Goal: Task Accomplishment & Management: Manage account settings

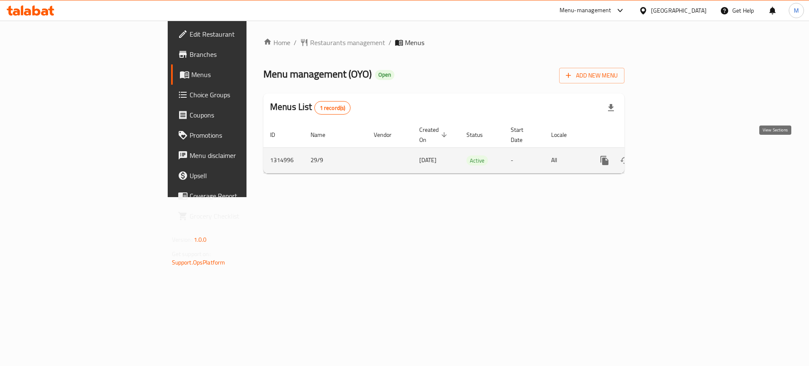
click at [669, 157] on icon "enhanced table" at bounding box center [665, 161] width 8 height 8
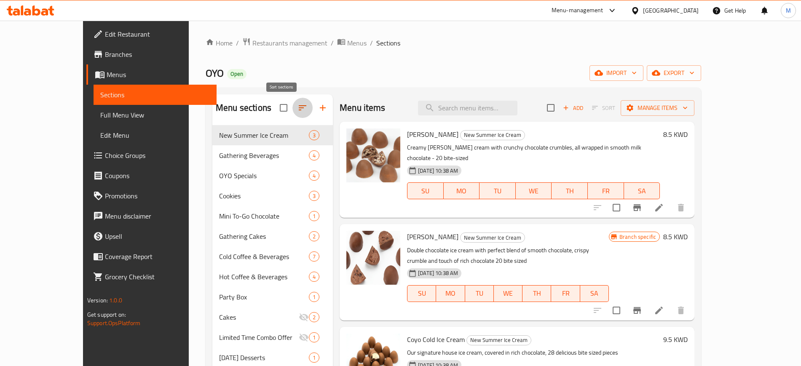
click at [297, 110] on icon "button" at bounding box center [302, 108] width 10 height 10
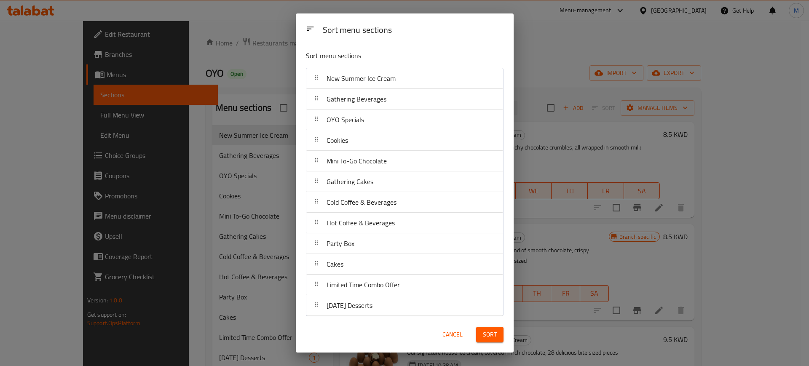
click at [424, 52] on p "Sort menu sections" at bounding box center [384, 56] width 157 height 11
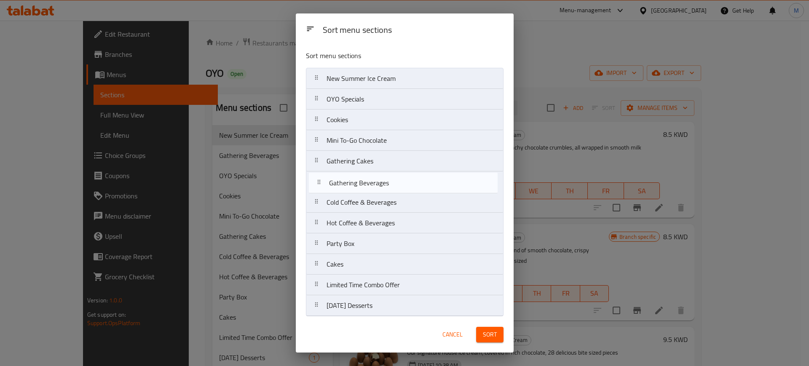
drag, startPoint x: 406, startPoint y: 101, endPoint x: 409, endPoint y: 187, distance: 86.0
click at [409, 187] on nav "New Summer Ice Cream Gathering Beverages OYO Specials Cookies Mini To-Go Chocol…" at bounding box center [405, 192] width 198 height 249
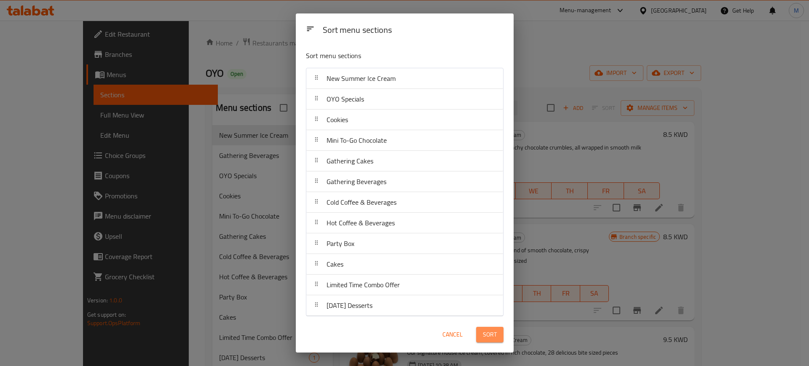
click at [495, 335] on span "Sort" at bounding box center [490, 334] width 14 height 11
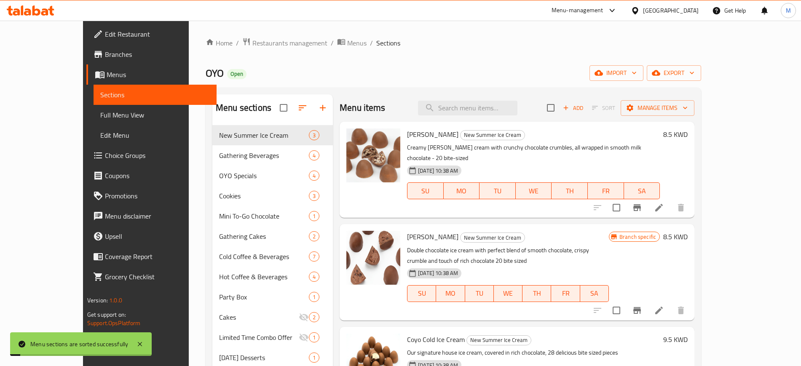
click at [551, 136] on h6 "[PERSON_NAME] New Summer Ice Cream" at bounding box center [533, 134] width 253 height 12
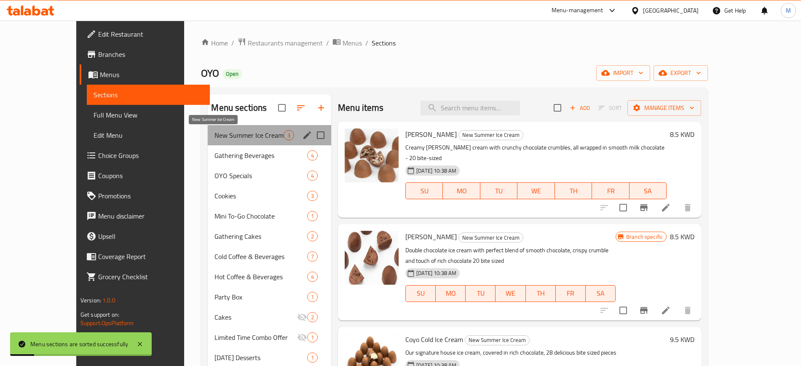
click at [237, 135] on span "New Summer Ice Cream" at bounding box center [248, 135] width 69 height 10
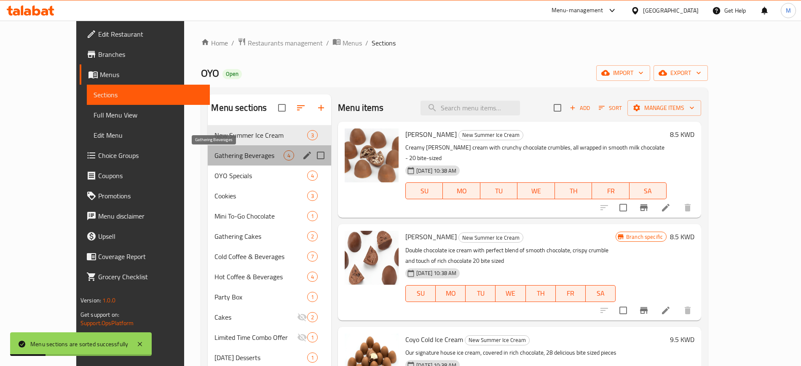
click at [241, 159] on span "Gathering Beverages" at bounding box center [248, 155] width 69 height 10
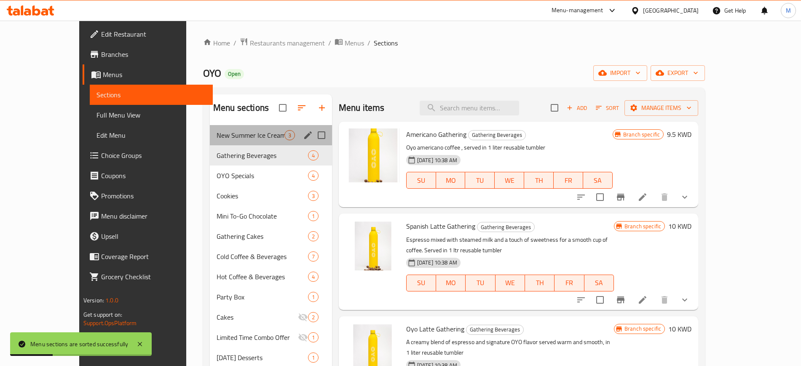
click at [238, 128] on div "New Summer Ice Cream 3" at bounding box center [271, 135] width 122 height 20
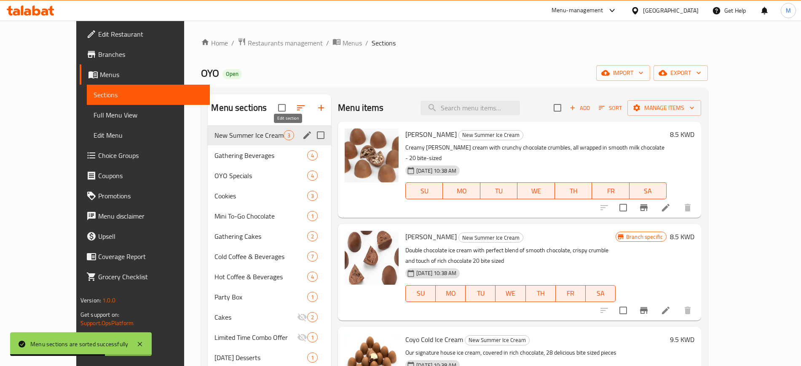
click at [302, 136] on icon "edit" at bounding box center [307, 135] width 10 height 10
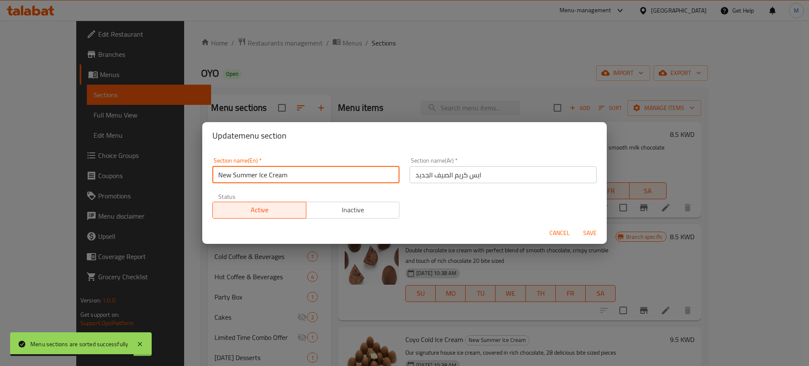
drag, startPoint x: 233, startPoint y: 174, endPoint x: 201, endPoint y: 175, distance: 32.0
click at [201, 175] on div "Update menu section Section name(En)   * New Summer Ice Cream Section name(En) …" at bounding box center [404, 183] width 809 height 366
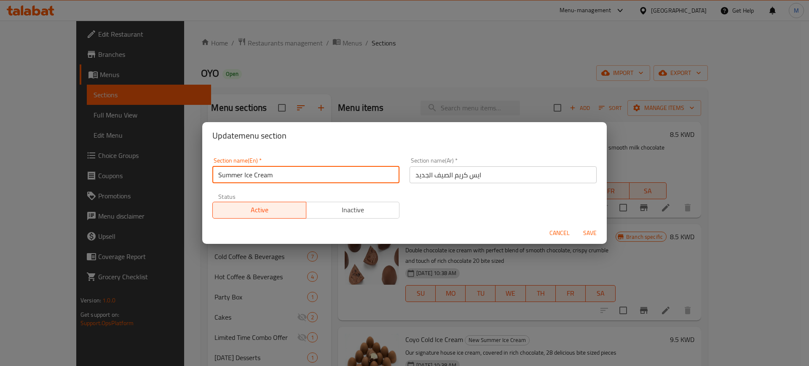
type input "Summer Ice Cream"
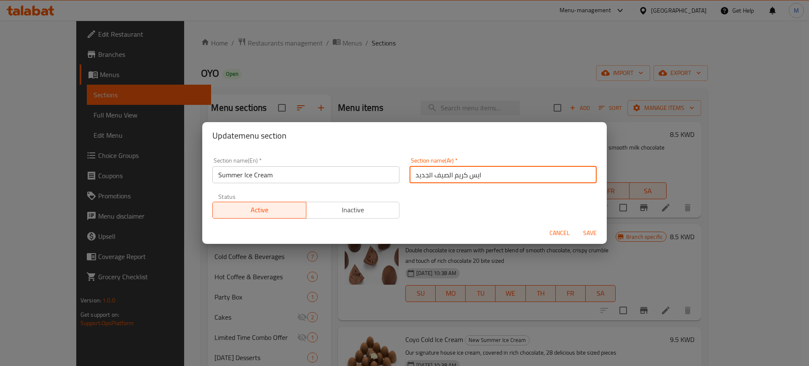
drag, startPoint x: 429, startPoint y: 175, endPoint x: 406, endPoint y: 172, distance: 22.9
click at [409, 172] on input "ايس كريم الصيف الجديد" at bounding box center [502, 174] width 187 height 17
type input "[PERSON_NAME]"
click at [576, 225] on button "Save" at bounding box center [589, 233] width 27 height 16
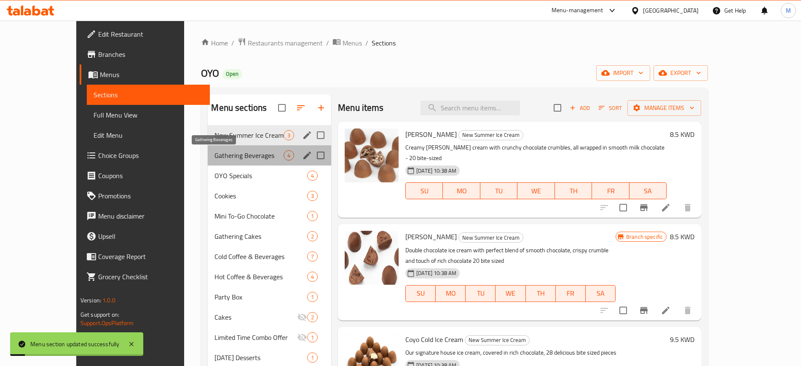
click at [241, 159] on span "Gathering Beverages" at bounding box center [248, 155] width 69 height 10
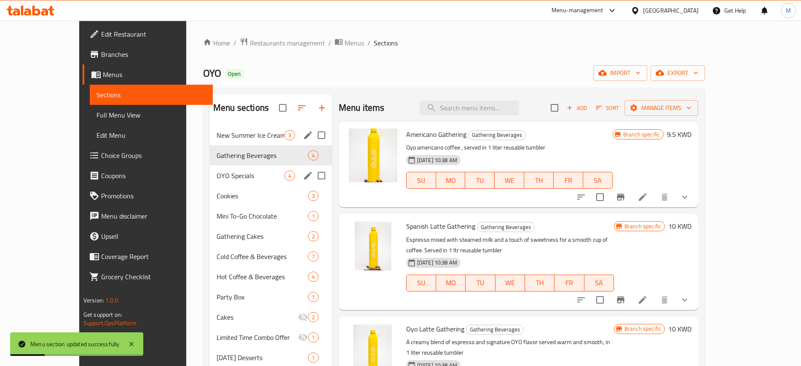
click at [237, 177] on div "New Summer Ice Cream 3 Gathering Beverages 4 OYO Specials 4 Cookies 3 Mini To-G…" at bounding box center [271, 246] width 122 height 243
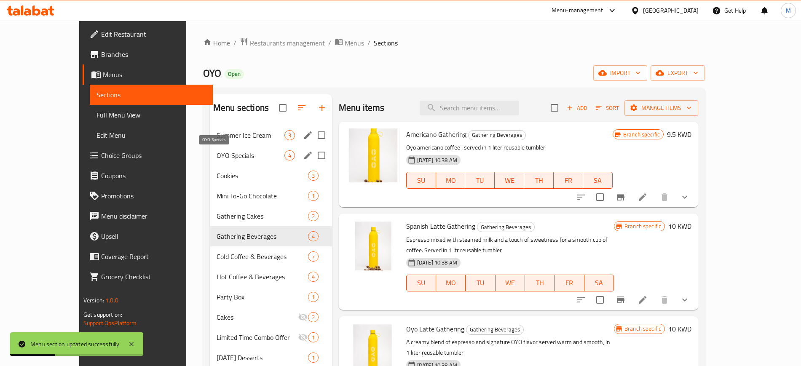
click at [247, 159] on span "OYO Specials" at bounding box center [251, 155] width 68 height 10
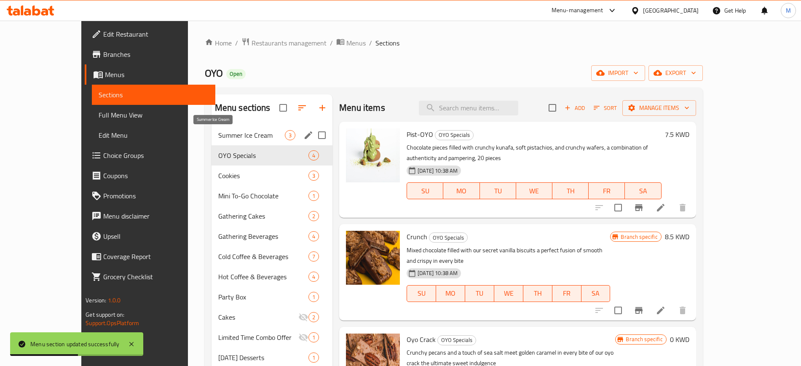
click at [247, 136] on span "Summer Ice Cream" at bounding box center [251, 135] width 67 height 10
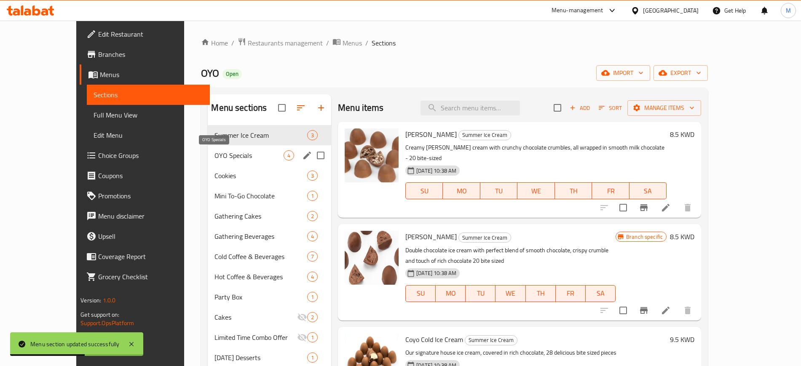
click at [245, 152] on span "OYO Specials" at bounding box center [248, 155] width 69 height 10
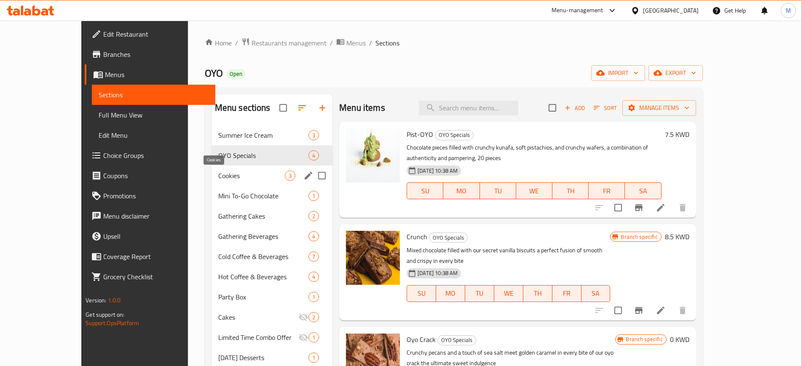
click at [218, 177] on span "Cookies" at bounding box center [251, 176] width 67 height 10
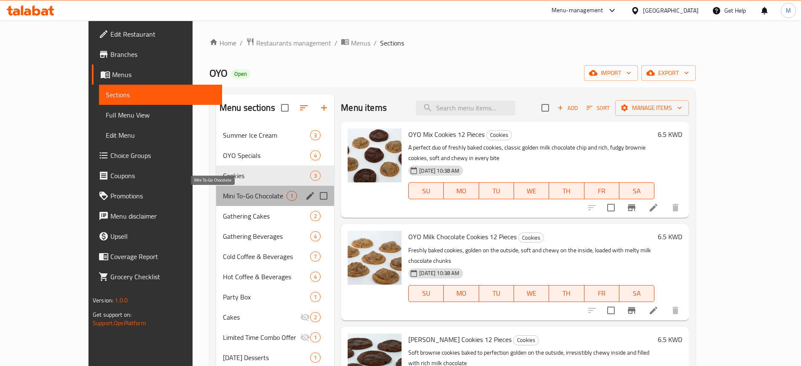
click at [223, 197] on span "Mini To-Go Chocolate" at bounding box center [255, 196] width 64 height 10
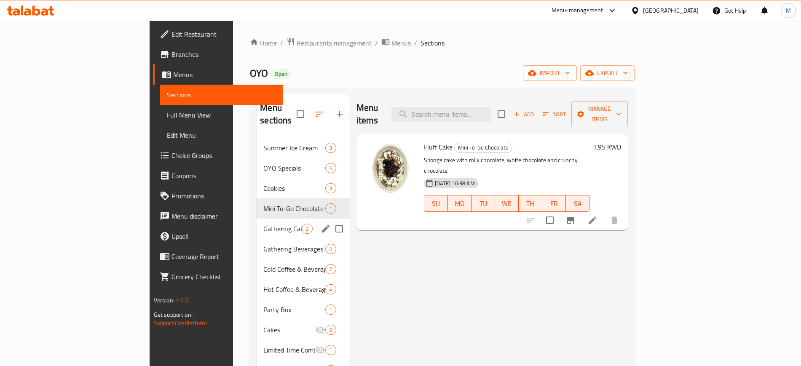
click at [257, 221] on div "Gathering Cakes 2" at bounding box center [303, 229] width 93 height 20
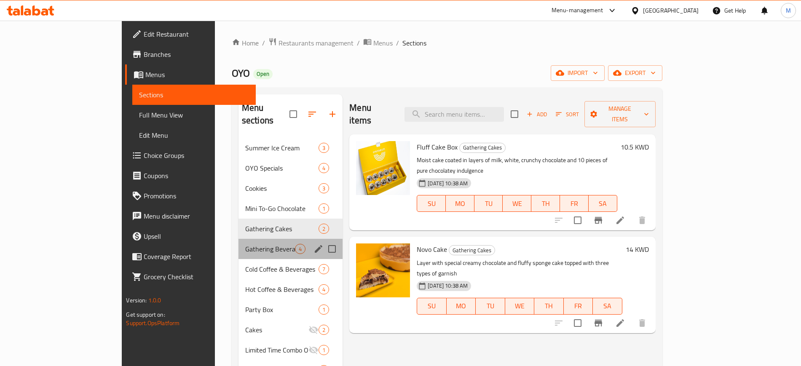
click at [238, 243] on div "Gathering Beverages 4" at bounding box center [290, 249] width 104 height 20
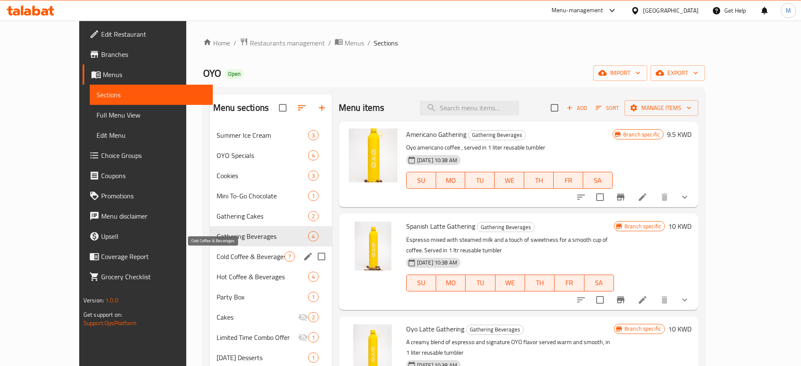
click at [240, 260] on span "Cold Coffee & Beverages" at bounding box center [251, 256] width 68 height 10
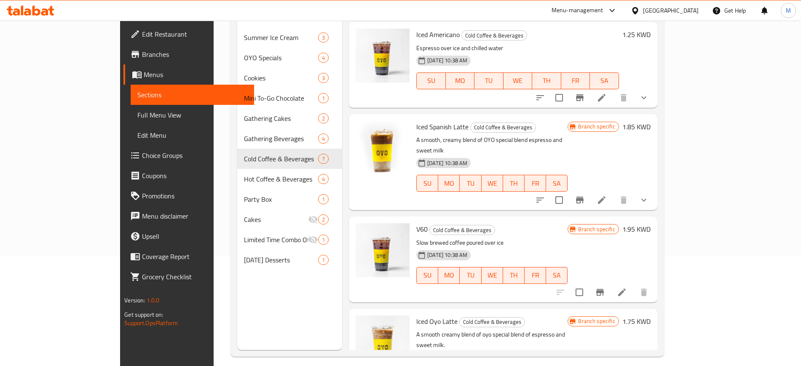
scroll to position [118, 0]
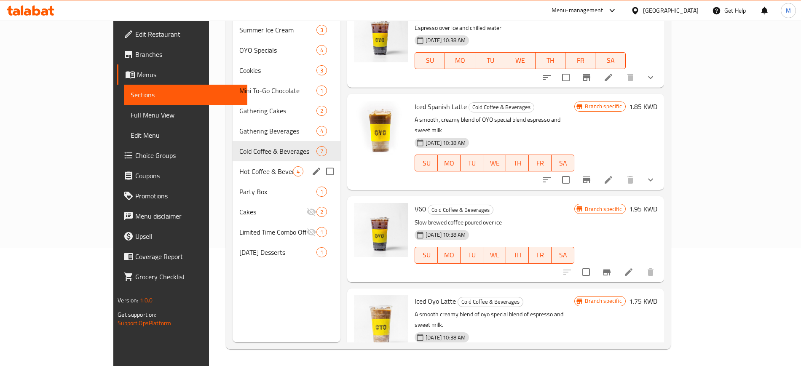
click at [233, 161] on div "Hot Coffee & Beverages 4" at bounding box center [287, 171] width 108 height 20
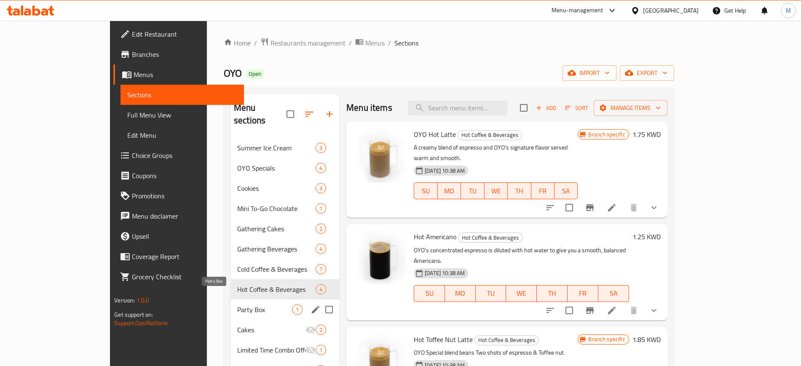
click at [237, 305] on span "Party Box" at bounding box center [264, 310] width 55 height 10
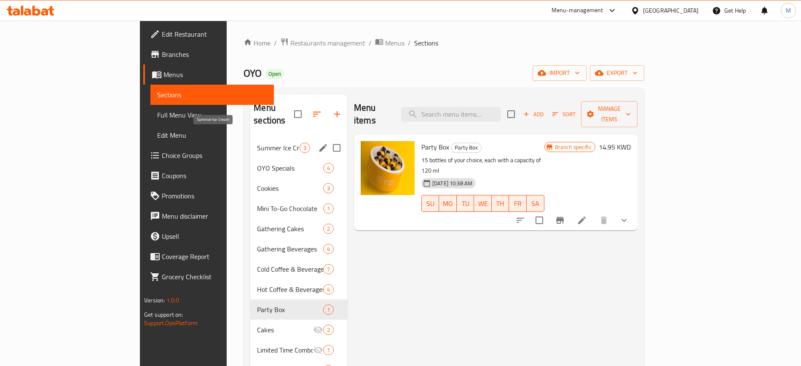
click at [250, 138] on div "Summer Ice Cream 3" at bounding box center [298, 148] width 97 height 20
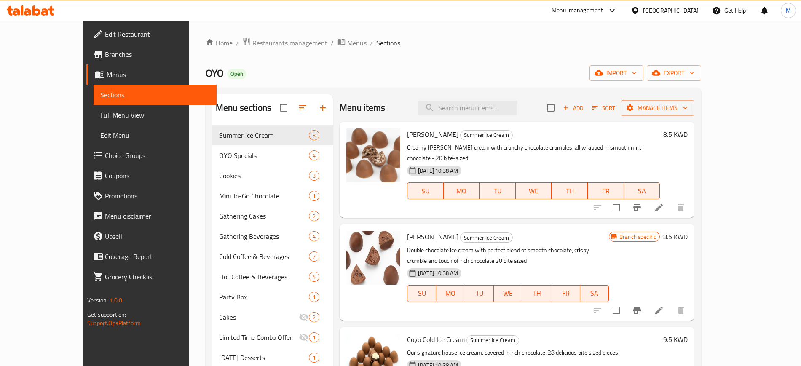
drag, startPoint x: 247, startPoint y: 61, endPoint x: 235, endPoint y: 50, distance: 16.4
click at [245, 58] on div "Home / Restaurants management / Menus / Sections OYO Open import export Menu se…" at bounding box center [453, 252] width 495 height 430
click at [252, 43] on span "Restaurants management" at bounding box center [289, 43] width 75 height 10
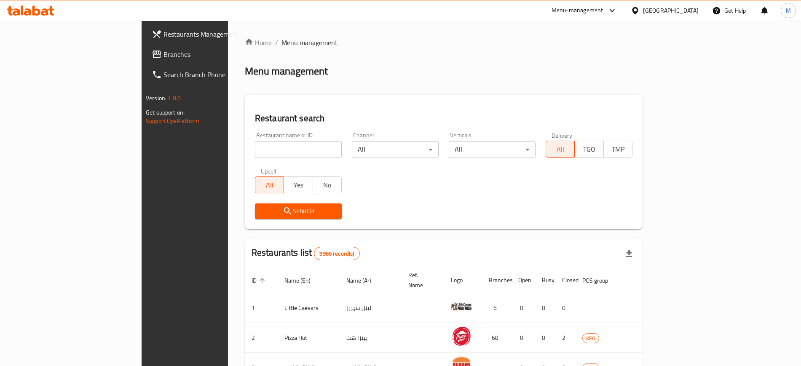
click at [255, 142] on input "search" at bounding box center [298, 149] width 87 height 17
type input "oyo"
click button "Search" at bounding box center [298, 211] width 87 height 16
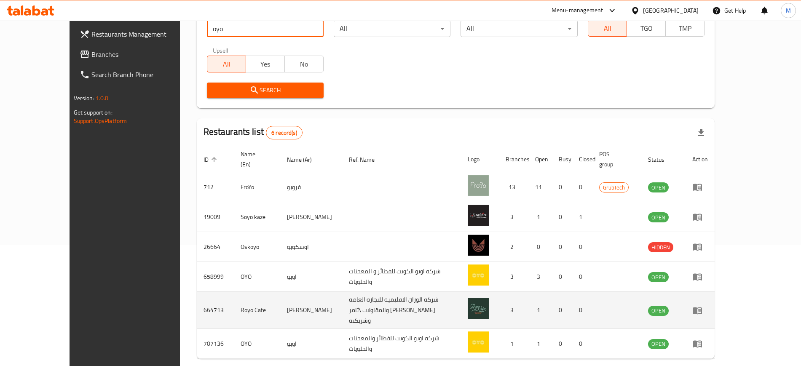
scroll to position [143, 0]
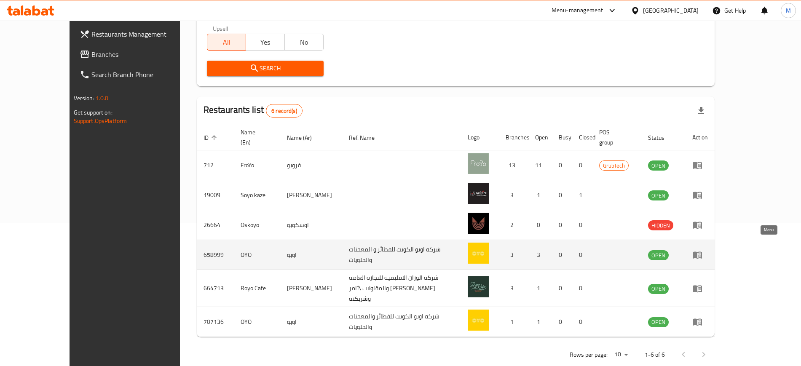
click at [702, 250] on icon "enhanced table" at bounding box center [697, 255] width 10 height 10
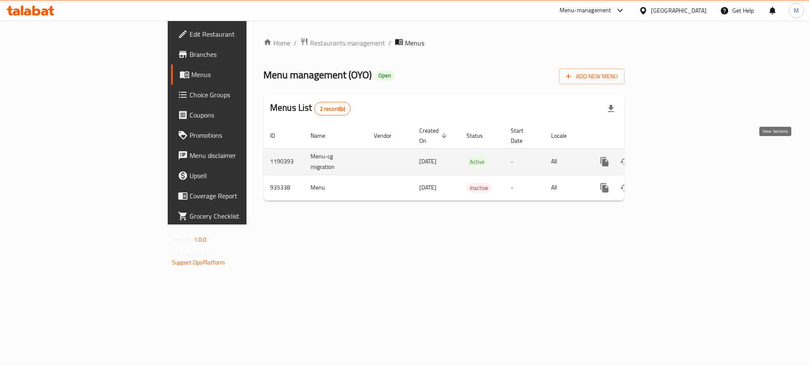
click at [670, 157] on icon "enhanced table" at bounding box center [665, 162] width 10 height 10
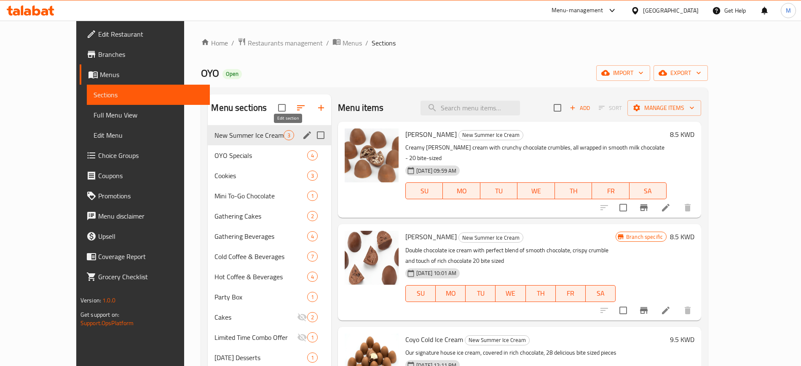
click at [302, 132] on icon "edit" at bounding box center [307, 135] width 10 height 10
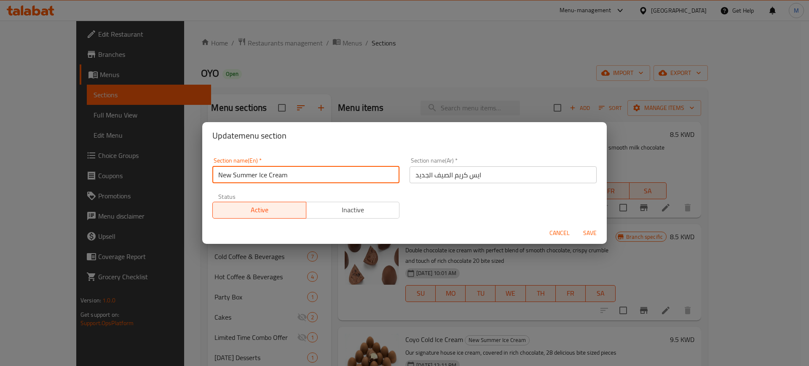
drag, startPoint x: 233, startPoint y: 172, endPoint x: 201, endPoint y: 175, distance: 31.8
click at [201, 175] on div "Update menu section Section name(En)   * New Summer Ice Cream Section name(En) …" at bounding box center [404, 183] width 809 height 366
type input "Summer Ice Cream"
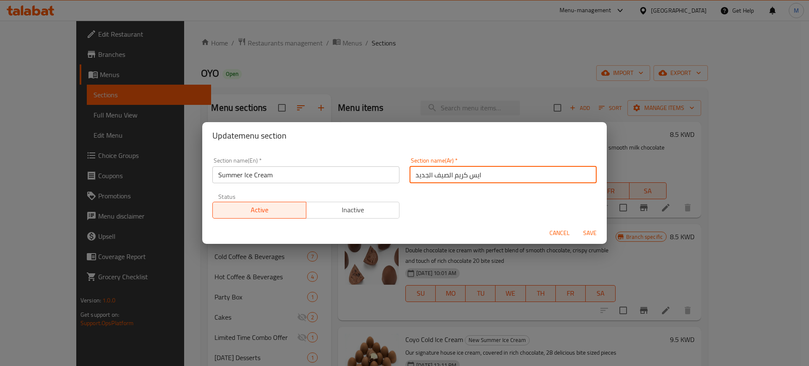
drag, startPoint x: 431, startPoint y: 174, endPoint x: 399, endPoint y: 175, distance: 32.0
click at [399, 175] on div "Section name(En)   * Summer Ice Cream Section name(En) * Section name(Ar)   * ا…" at bounding box center [404, 187] width 394 height 71
type input "[PERSON_NAME]"
click at [576, 225] on button "Save" at bounding box center [589, 233] width 27 height 16
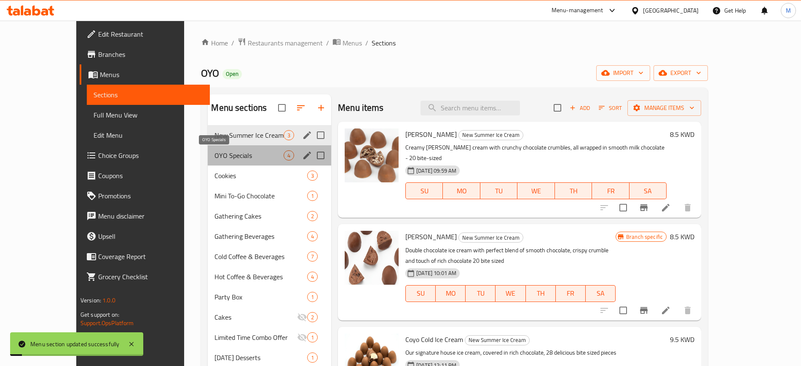
click at [235, 152] on span "OYO Specials" at bounding box center [248, 155] width 69 height 10
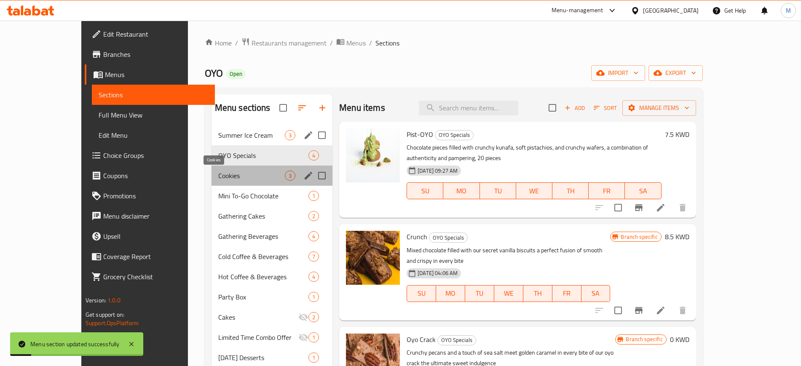
click at [235, 171] on span "Cookies" at bounding box center [251, 176] width 67 height 10
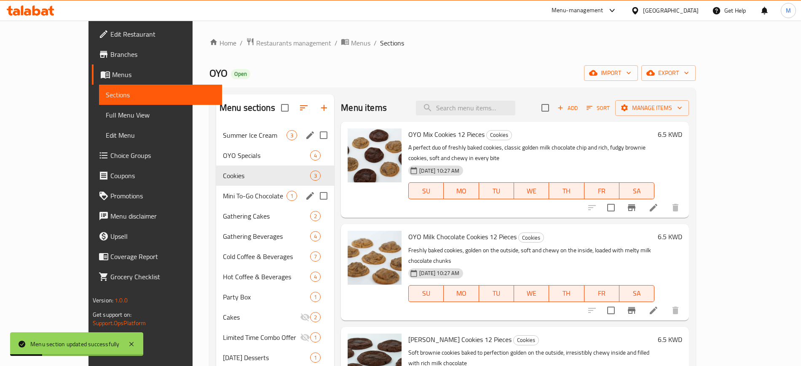
click at [237, 186] on div "Mini To-Go Chocolate 1" at bounding box center [275, 196] width 118 height 20
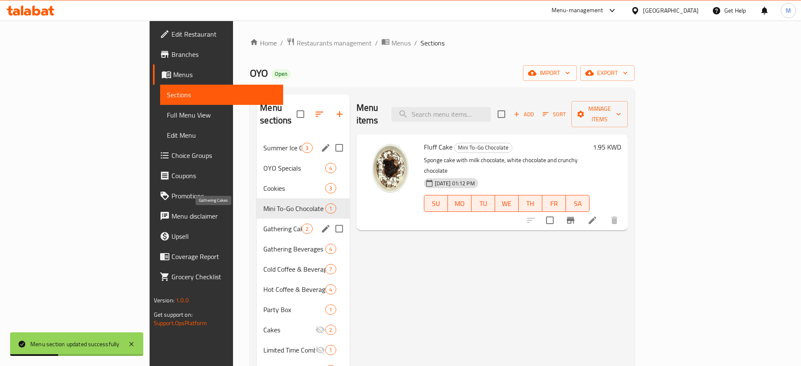
click at [263, 224] on span "Gathering Cakes" at bounding box center [282, 229] width 38 height 10
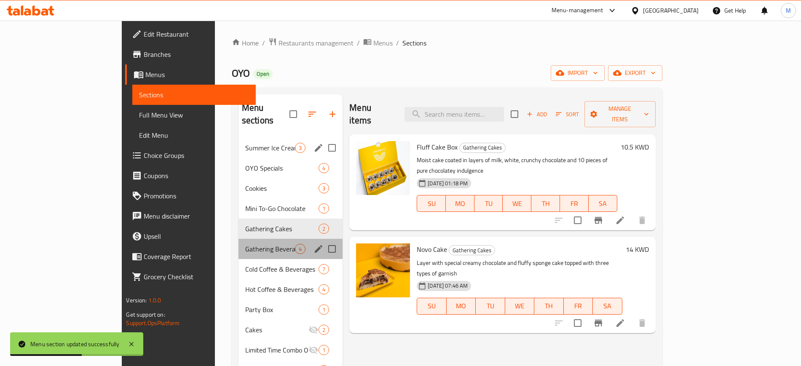
click at [238, 239] on div "Gathering Beverages 4" at bounding box center [290, 249] width 104 height 20
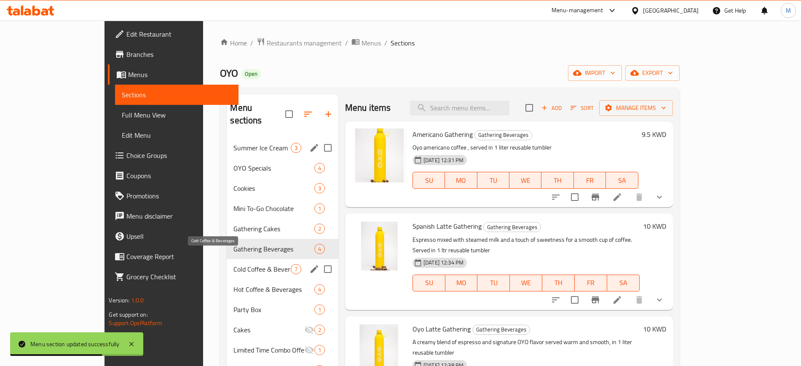
click at [235, 264] on span "Cold Coffee & Beverages" at bounding box center [261, 269] width 57 height 10
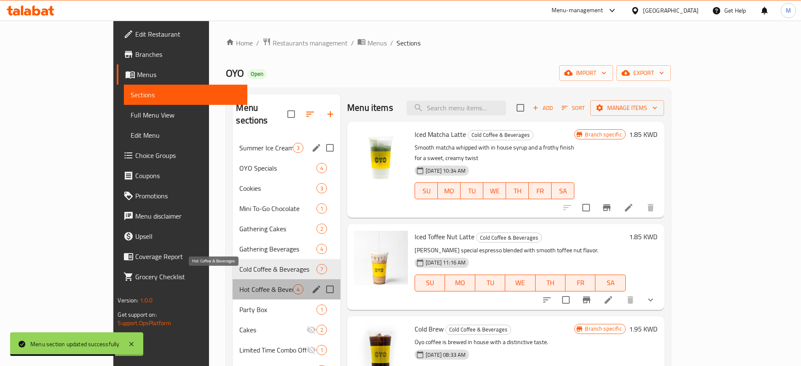
click at [239, 284] on span "Hot Coffee & Beverages" at bounding box center [265, 289] width 53 height 10
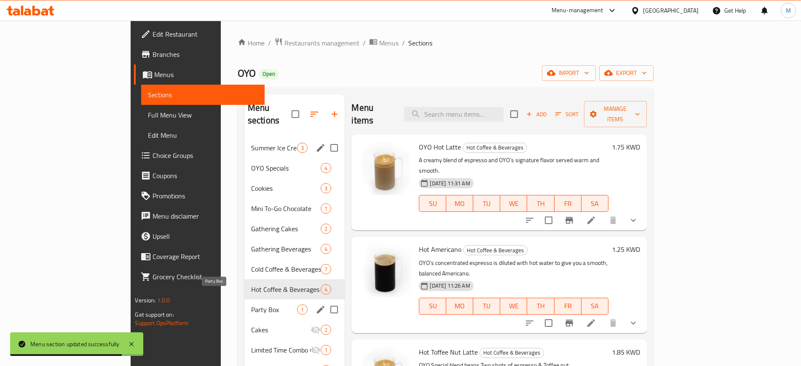
click at [251, 305] on span "Party Box" at bounding box center [274, 310] width 46 height 10
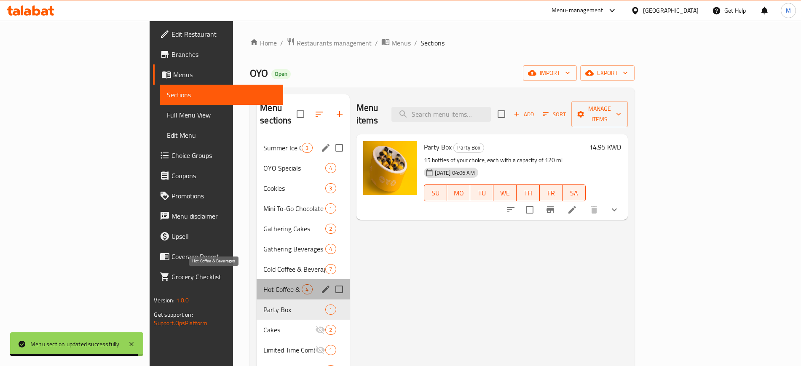
click at [263, 284] on span "Hot Coffee & Beverages" at bounding box center [282, 289] width 38 height 10
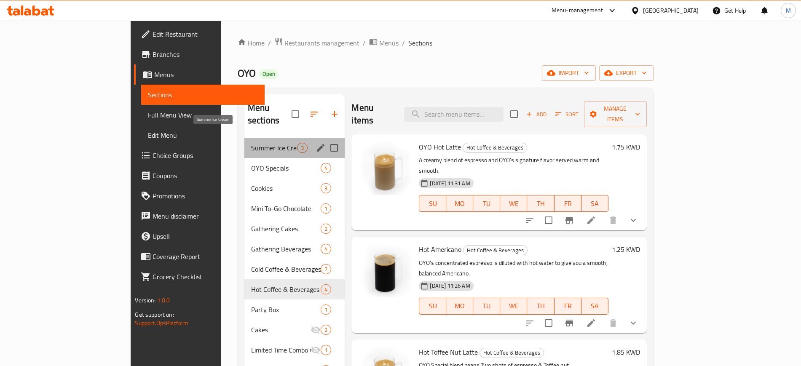
click at [251, 143] on span "Summer Ice Cream" at bounding box center [274, 148] width 46 height 10
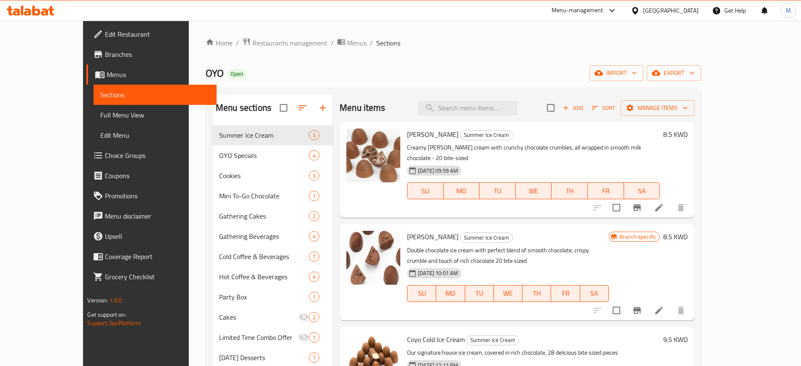
drag, startPoint x: 239, startPoint y: 69, endPoint x: 146, endPoint y: 56, distance: 94.0
click at [239, 68] on div "OYO Open import export" at bounding box center [453, 73] width 495 height 16
click at [35, 4] on div at bounding box center [30, 10] width 61 height 17
click at [45, 10] on icon at bounding box center [44, 11] width 7 height 7
